Goal: Feedback & Contribution: Submit feedback/report problem

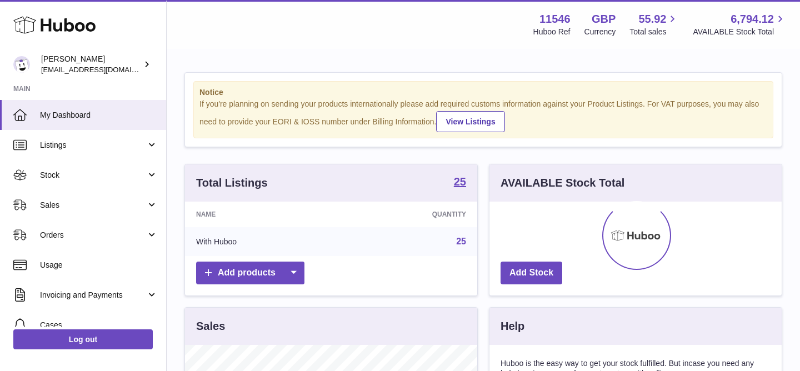
scroll to position [173, 292]
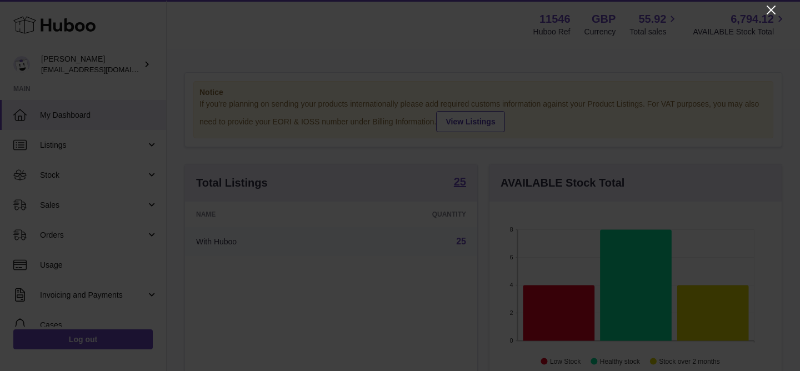
click at [771, 13] on icon "Close" at bounding box center [771, 9] width 13 height 13
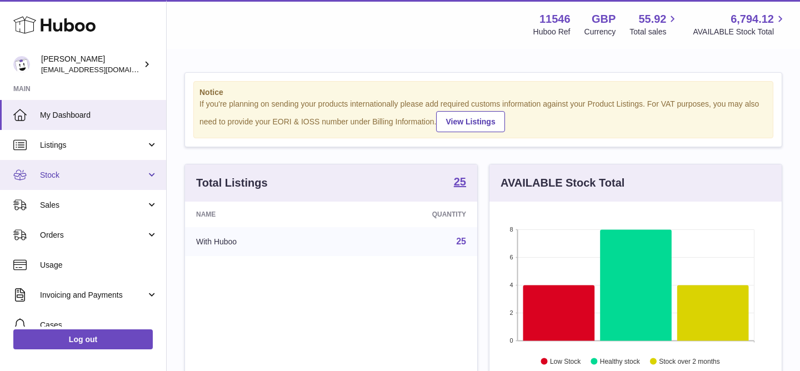
click at [128, 169] on link "Stock" at bounding box center [83, 175] width 166 height 30
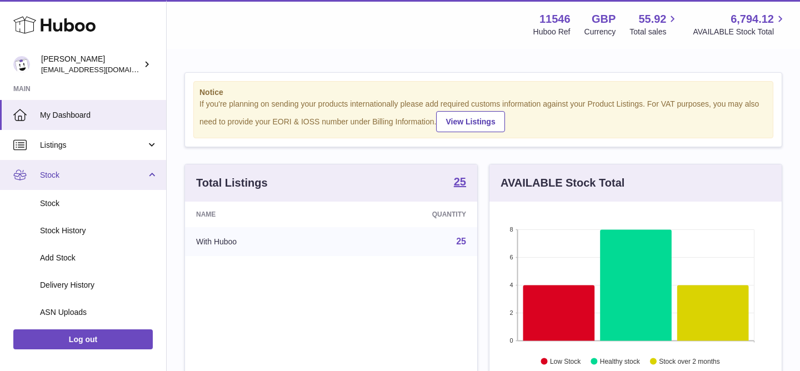
click at [128, 169] on link "Stock" at bounding box center [83, 175] width 166 height 30
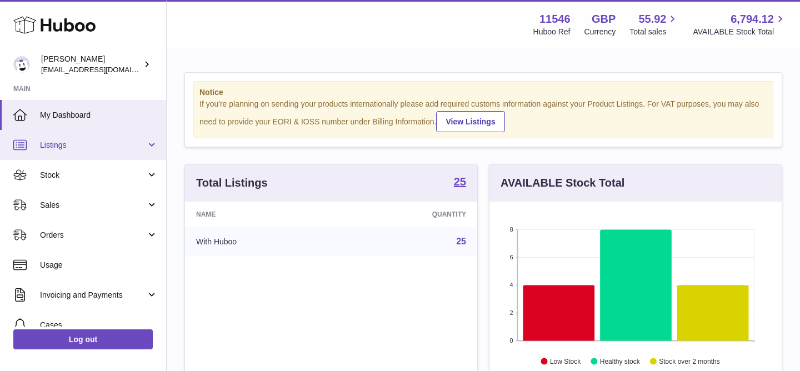
click at [148, 142] on link "Listings" at bounding box center [83, 145] width 166 height 30
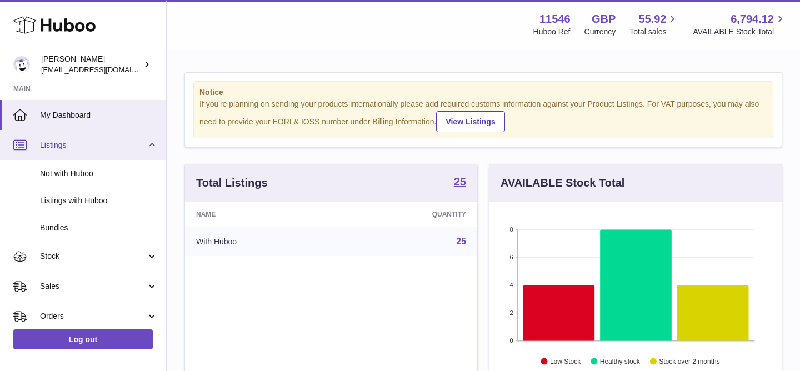
click at [148, 142] on link "Listings" at bounding box center [83, 145] width 166 height 30
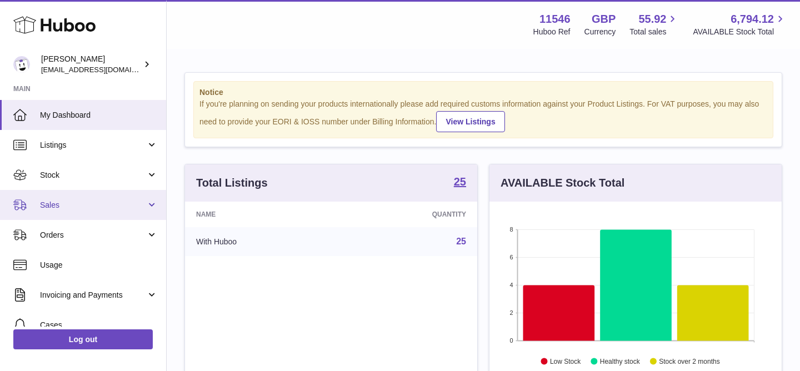
click at [115, 212] on link "Sales" at bounding box center [83, 205] width 166 height 30
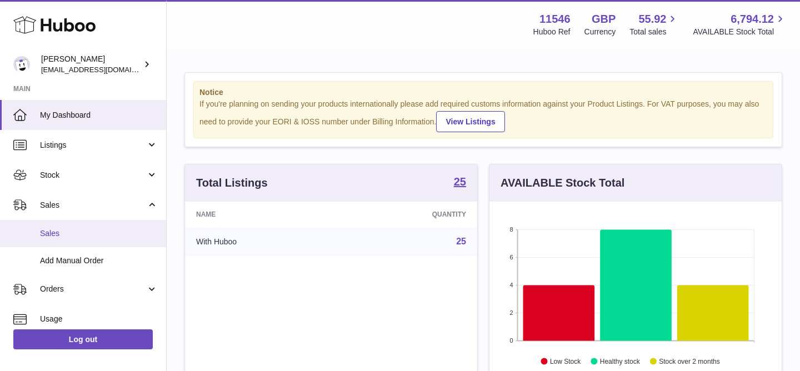
click at [107, 230] on span "Sales" at bounding box center [99, 233] width 118 height 11
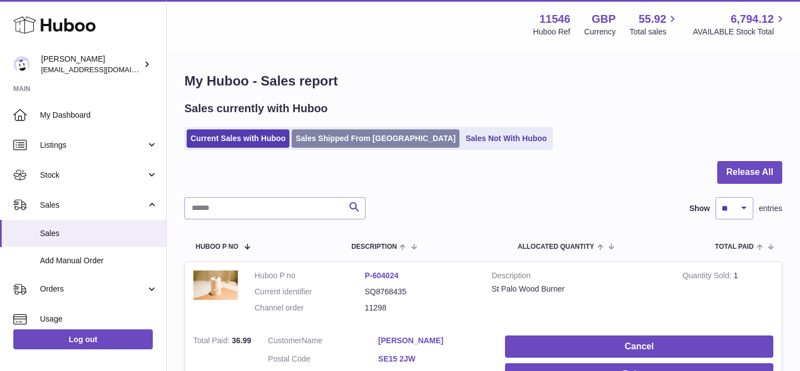
click at [338, 143] on link "Sales Shipped From [GEOGRAPHIC_DATA]" at bounding box center [376, 138] width 168 height 18
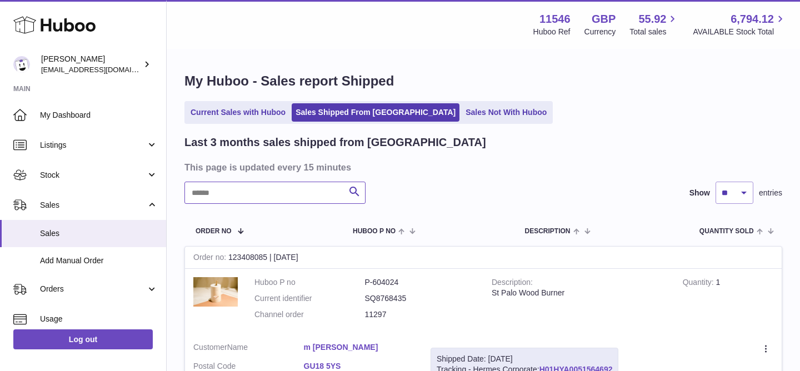
click at [265, 195] on input "text" at bounding box center [275, 193] width 181 height 22
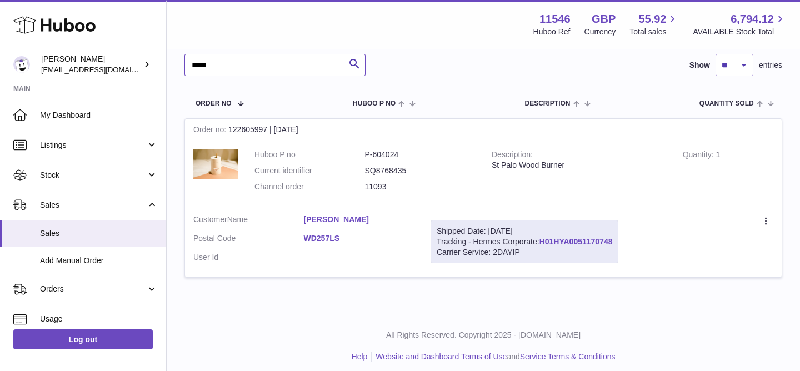
scroll to position [130, 0]
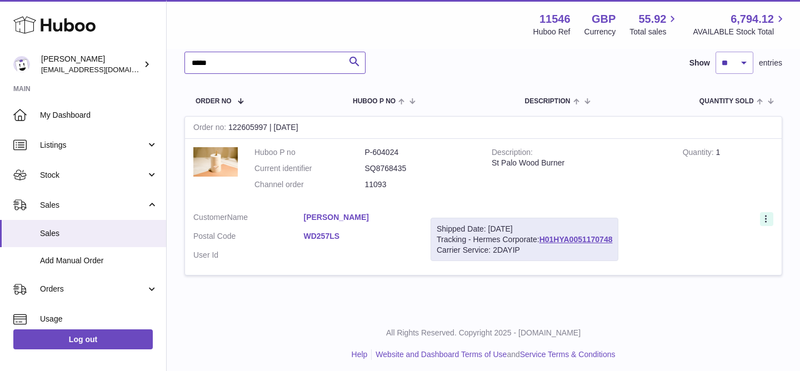
type input "*****"
click at [769, 223] on icon at bounding box center [767, 220] width 13 height 11
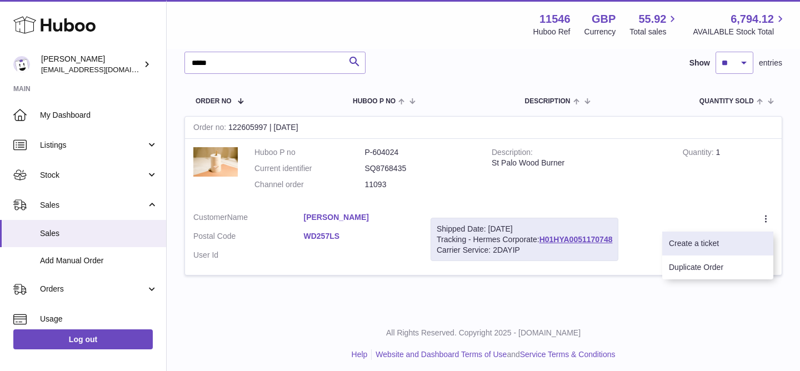
click at [758, 244] on li "Create a ticket" at bounding box center [717, 244] width 111 height 24
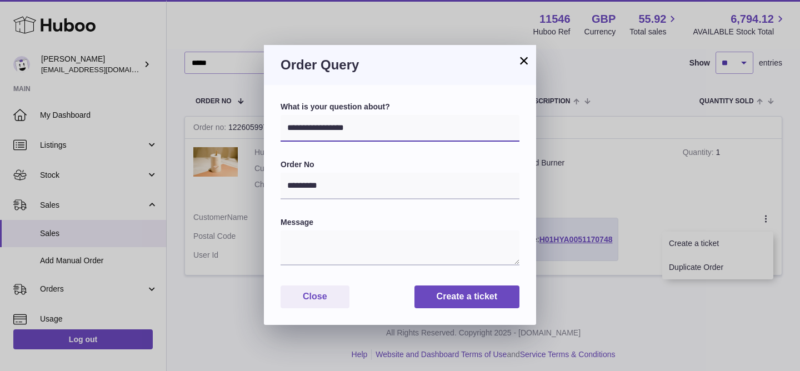
click at [343, 127] on select "**********" at bounding box center [400, 128] width 239 height 27
select select "*****"
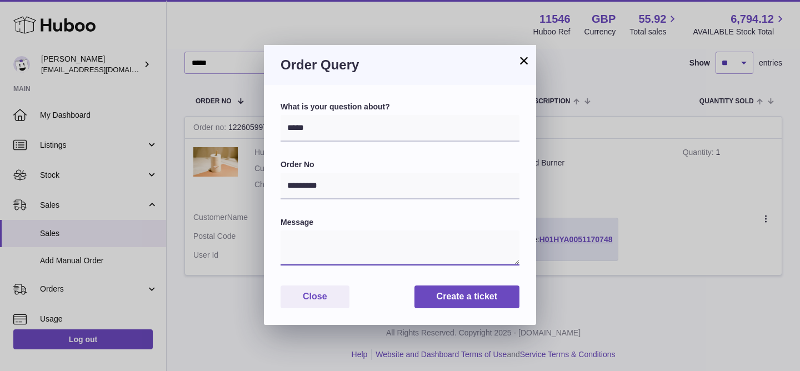
click at [343, 242] on textarea at bounding box center [400, 248] width 239 height 35
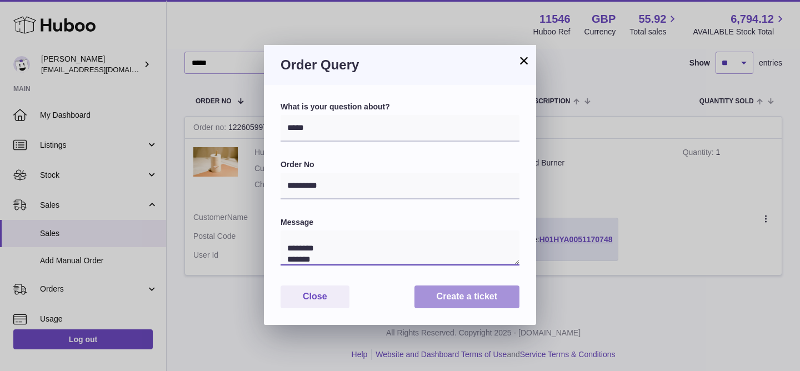
type textarea "**********"
click at [483, 303] on button "Create a ticket" at bounding box center [467, 297] width 105 height 23
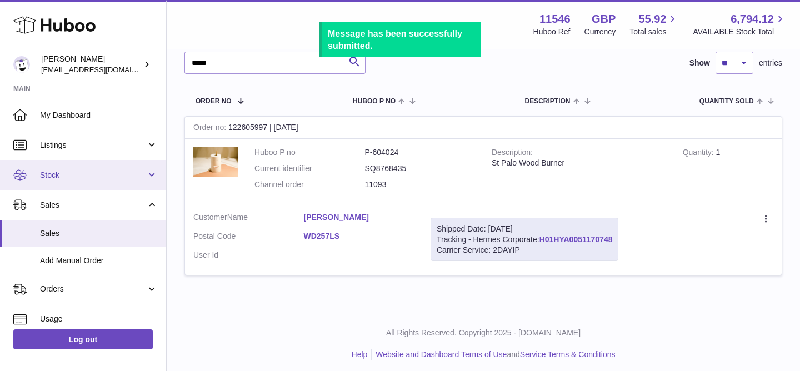
click at [90, 177] on span "Stock" at bounding box center [93, 175] width 106 height 11
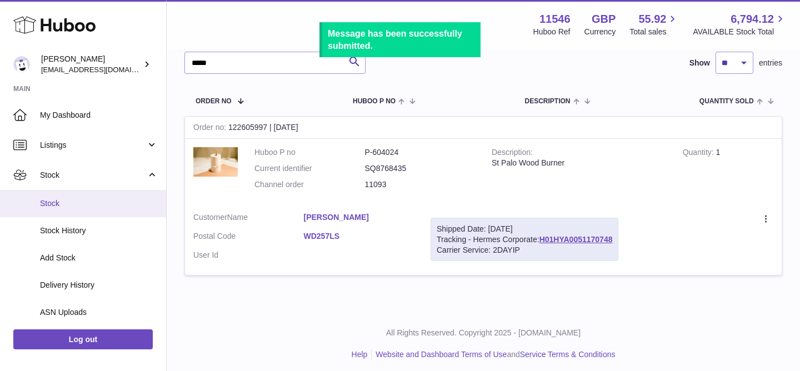
click at [87, 205] on span "Stock" at bounding box center [99, 203] width 118 height 11
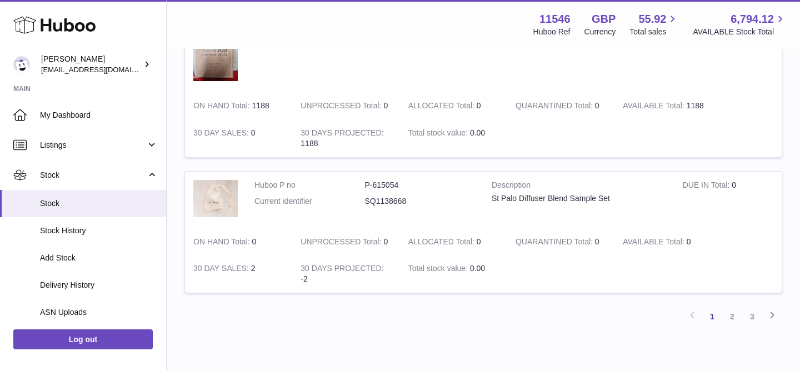
scroll to position [1354, 0]
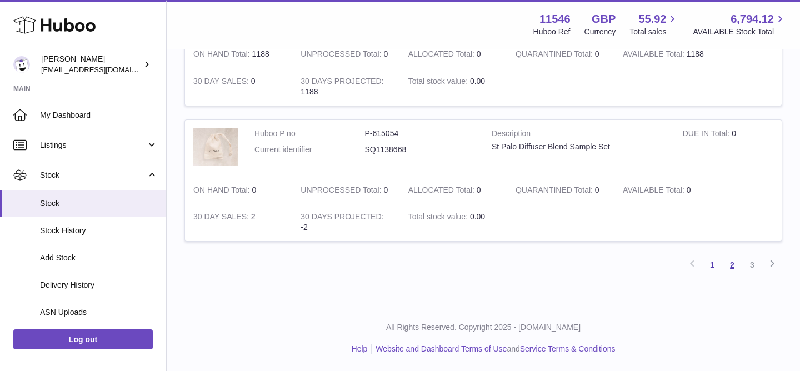
click at [737, 266] on link "2" at bounding box center [733, 265] width 20 height 20
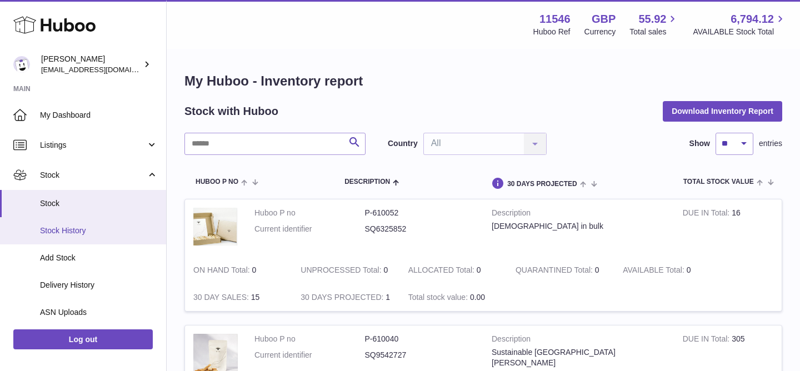
scroll to position [174, 0]
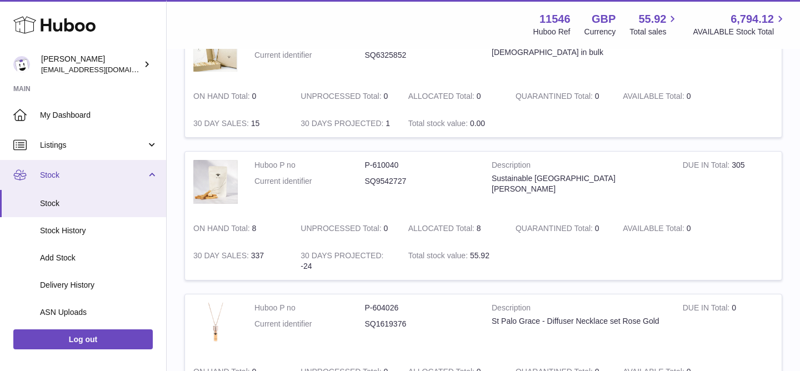
click at [73, 167] on link "Stock" at bounding box center [83, 175] width 166 height 30
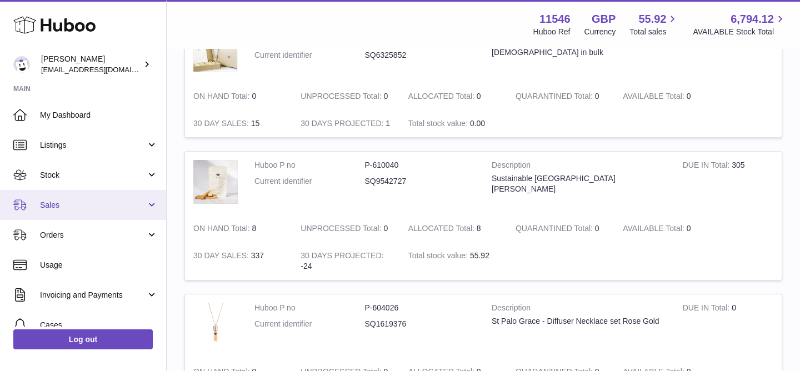
click at [73, 211] on link "Sales" at bounding box center [83, 205] width 166 height 30
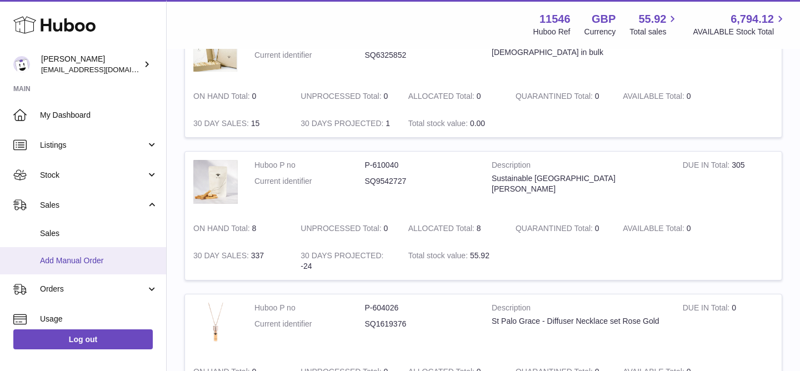
click at [69, 258] on span "Add Manual Order" at bounding box center [99, 261] width 118 height 11
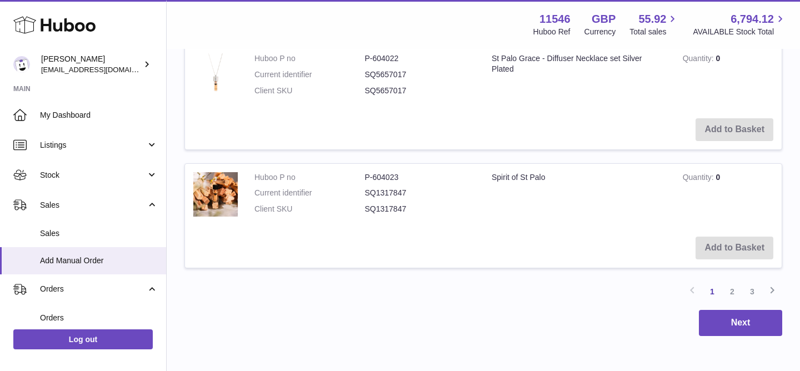
scroll to position [1305, 0]
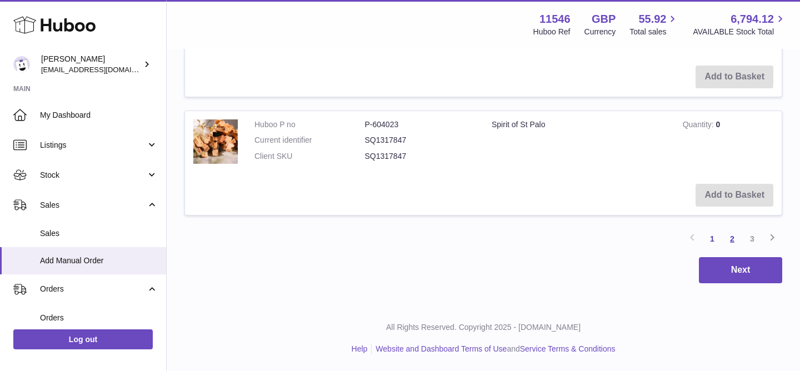
click at [730, 236] on link "2" at bounding box center [733, 239] width 20 height 20
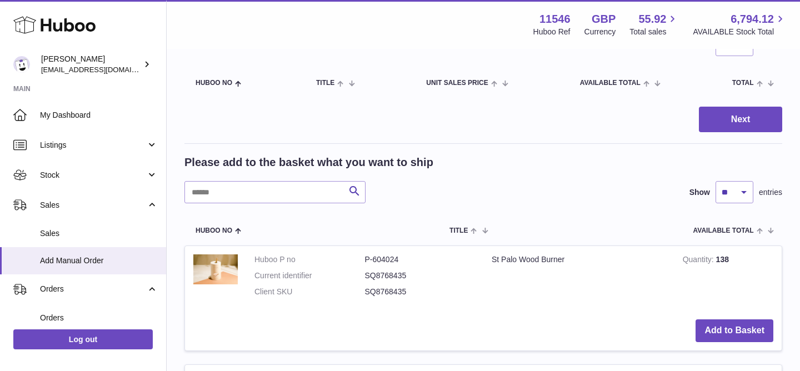
scroll to position [143, 0]
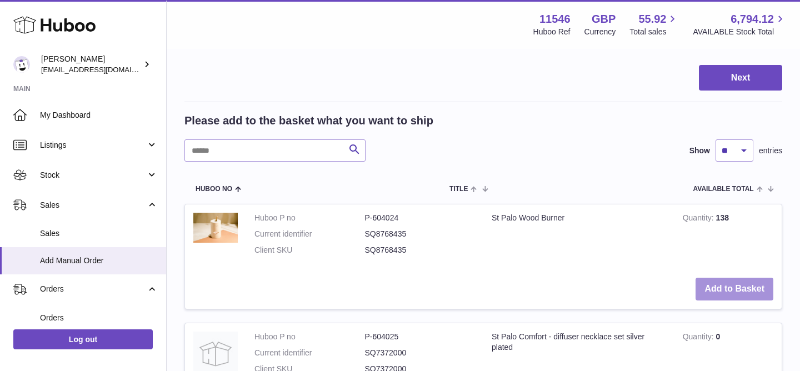
click at [724, 285] on button "Add to Basket" at bounding box center [735, 289] width 78 height 23
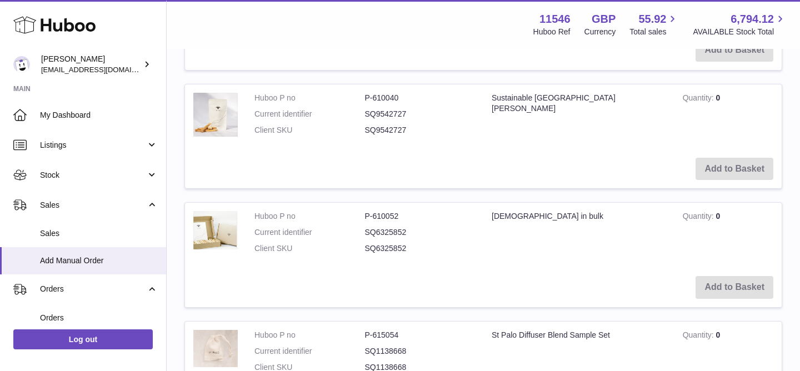
scroll to position [715, 0]
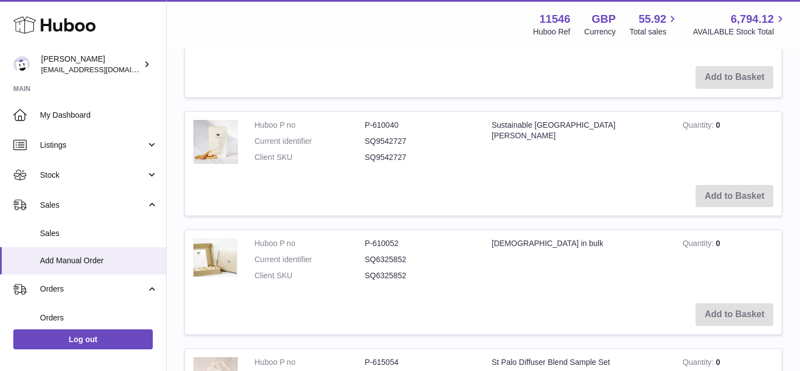
click at [732, 206] on td "Add to Basket" at bounding box center [483, 196] width 597 height 39
click at [729, 196] on td "Add to Basket" at bounding box center [483, 196] width 597 height 39
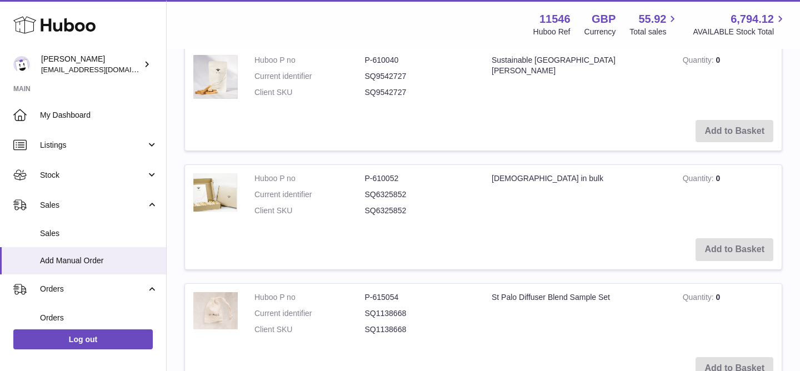
scroll to position [697, 0]
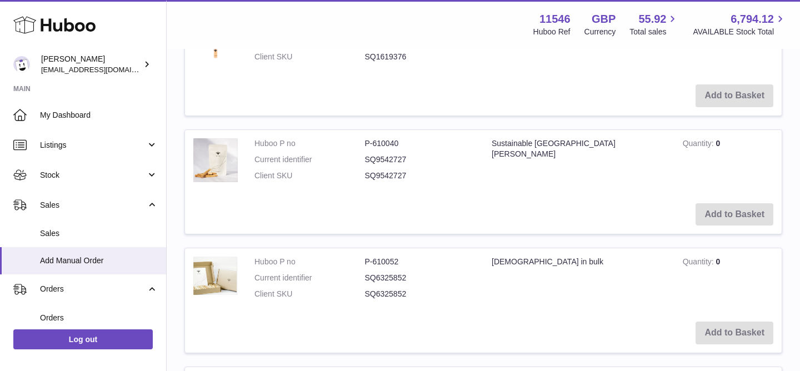
click at [725, 212] on td "Add to Basket" at bounding box center [483, 214] width 597 height 39
click at [725, 211] on td "Add to Basket" at bounding box center [483, 214] width 597 height 39
